Goal: Task Accomplishment & Management: Use online tool/utility

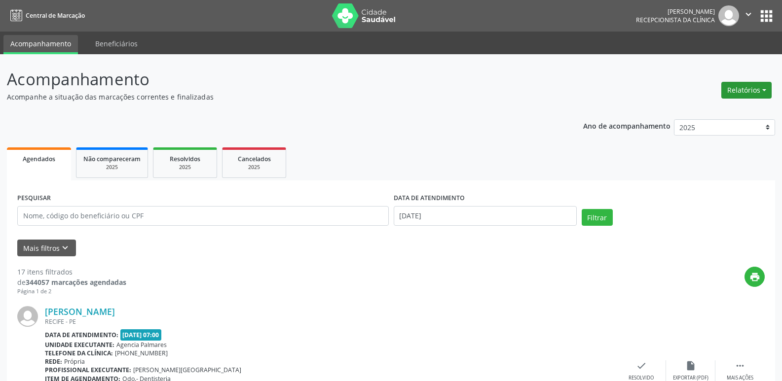
click at [750, 88] on button "Relatórios" at bounding box center [746, 90] width 50 height 17
click at [685, 110] on link "Agendamentos" at bounding box center [719, 112] width 106 height 14
select select "9"
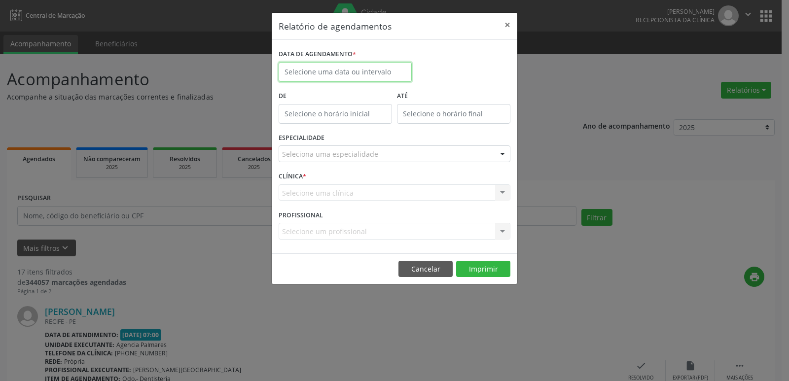
click at [341, 73] on body "Central de Marcação [PERSON_NAME] Recepcionista da clínica  Configurações Sair…" at bounding box center [394, 190] width 789 height 381
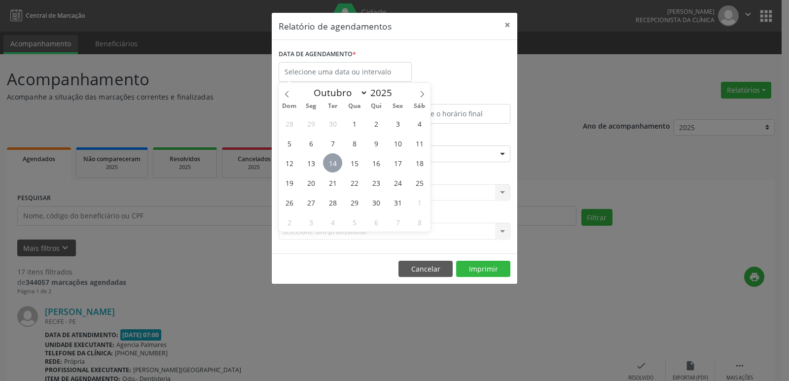
click at [332, 160] on span "14" at bounding box center [332, 162] width 19 height 19
type input "[DATE]"
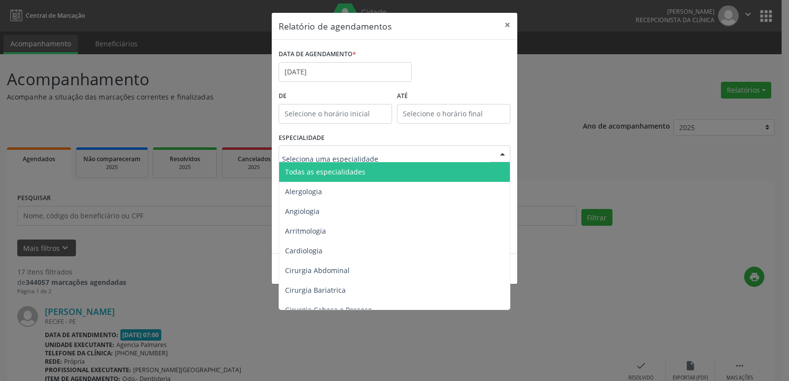
click at [465, 155] on div at bounding box center [395, 153] width 232 height 17
click at [341, 171] on span "Todas as especialidades" at bounding box center [325, 171] width 80 height 9
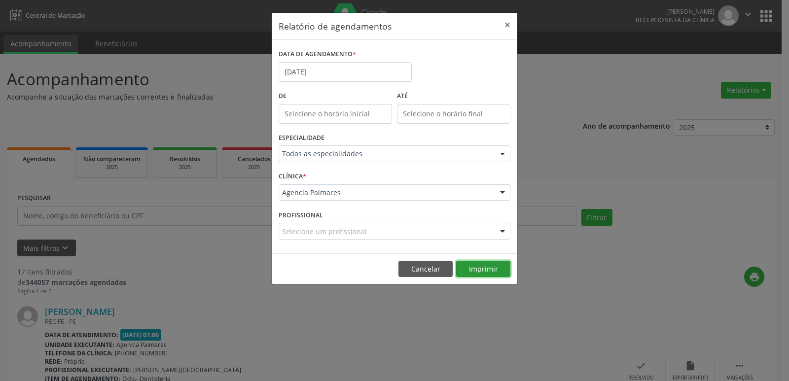
click at [481, 267] on button "Imprimir" at bounding box center [483, 269] width 54 height 17
